Goal: Transaction & Acquisition: Purchase product/service

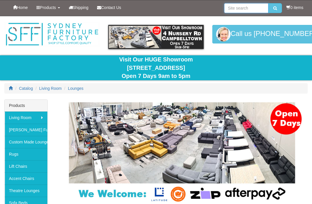
click at [239, 8] on input "search" at bounding box center [246, 8] width 44 height 10
type input "2 seater sofa"
click at [274, 8] on button "submit" at bounding box center [276, 8] width 14 height 10
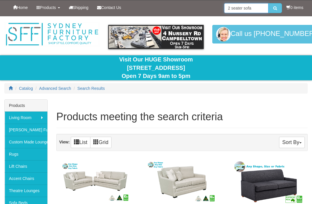
click at [259, 8] on input "2 seater sofa" at bounding box center [246, 8] width 44 height 10
type input "2"
type input "Lift recliner"
click at [274, 8] on button "submit" at bounding box center [276, 8] width 14 height 10
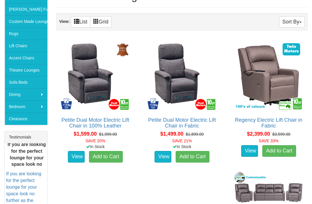
scroll to position [120, 0]
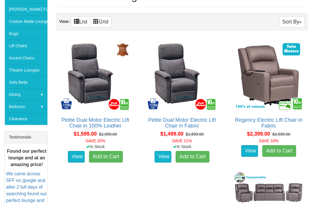
click at [90, 90] on img at bounding box center [96, 75] width 72 height 72
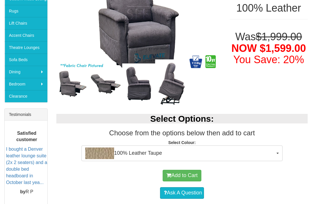
scroll to position [143, 0]
click at [277, 149] on button "100% Leather Taupe" at bounding box center [182, 153] width 201 height 16
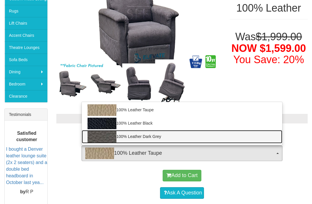
click at [146, 136] on link "100% Leather Dark Grey" at bounding box center [182, 136] width 201 height 13
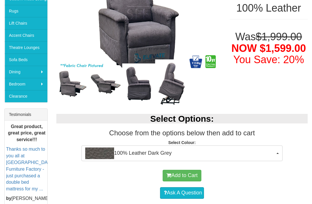
click at [278, 150] on button "100% Leather Dark Grey" at bounding box center [182, 153] width 201 height 16
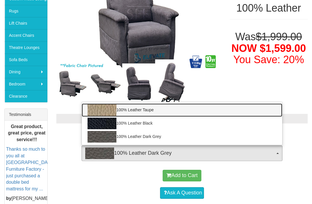
click at [153, 110] on link "100% Leather Taupe" at bounding box center [182, 109] width 201 height 13
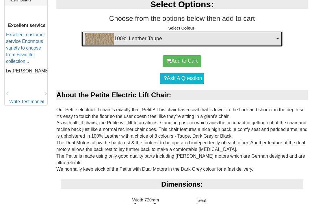
scroll to position [257, 0]
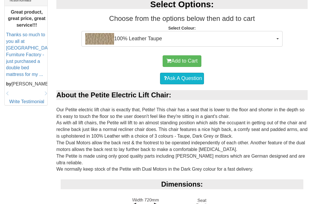
click at [275, 38] on button "100% Leather Taupe" at bounding box center [182, 39] width 201 height 16
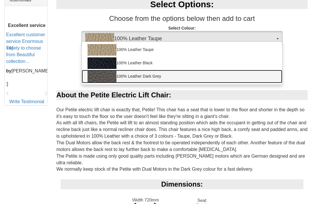
click at [143, 77] on link "100% Leather Dark Grey" at bounding box center [182, 76] width 201 height 13
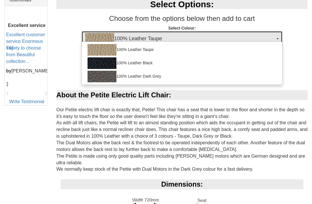
select select "1825"
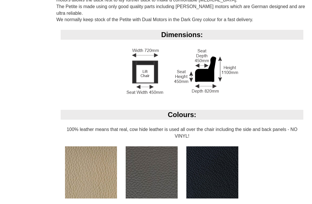
scroll to position [406, 0]
